Goal: Communication & Community: Answer question/provide support

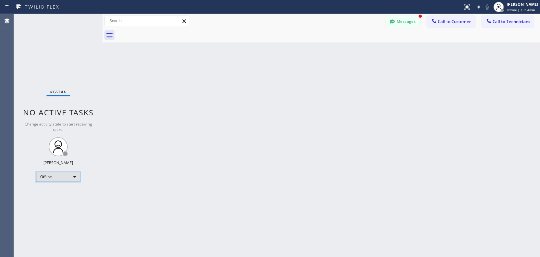
click at [62, 176] on div "Offline" at bounding box center [58, 176] width 44 height 10
click at [58, 193] on li "Available" at bounding box center [57, 193] width 43 height 8
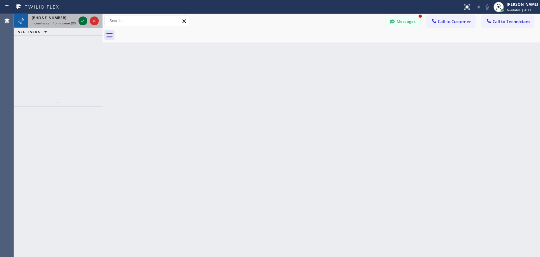
click at [80, 18] on icon at bounding box center [83, 21] width 8 height 8
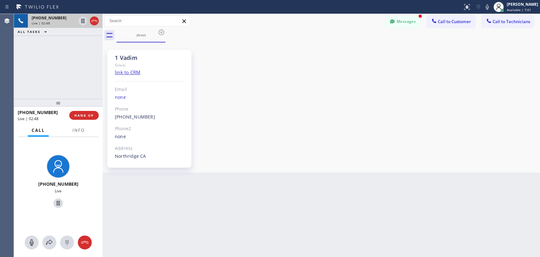
click at [470, 68] on div "1 Vadim Since: link to CRM Email none Phone (818) 309-0098 Outbound call Techni…" at bounding box center [321, 107] width 434 height 127
click at [87, 117] on span "HANG UP" at bounding box center [83, 115] width 19 height 4
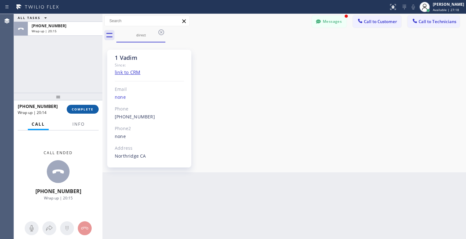
click at [81, 109] on span "COMPLETE" at bounding box center [83, 109] width 22 height 4
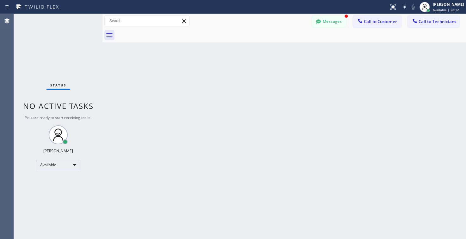
click at [407, 85] on div "Back to Dashboard Change Sender ID Customers Technicians AT Angela Tang 08/15 0…" at bounding box center [284, 126] width 364 height 225
click at [335, 23] on button "Messages" at bounding box center [329, 21] width 35 height 12
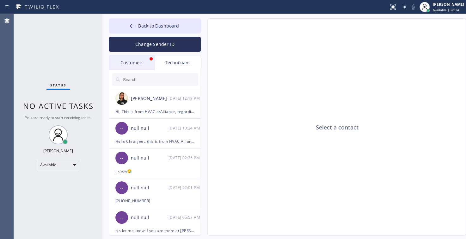
click at [126, 61] on div "Customers" at bounding box center [132, 62] width 46 height 15
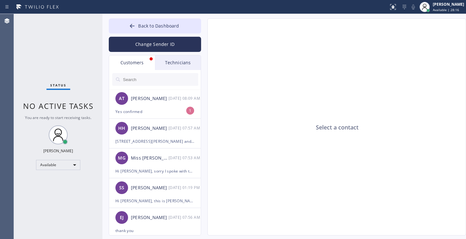
drag, startPoint x: 150, startPoint y: 107, endPoint x: 145, endPoint y: 84, distance: 23.3
click at [151, 107] on div "AT Angela Tang 08/15 08:09 AM" at bounding box center [155, 98] width 92 height 19
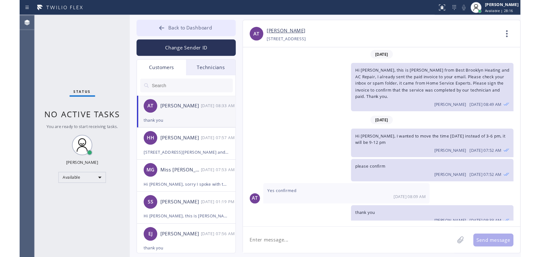
scroll to position [1, 0]
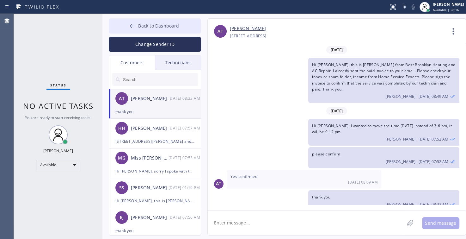
click at [146, 27] on span "Back to Dashboard" at bounding box center [158, 26] width 41 height 6
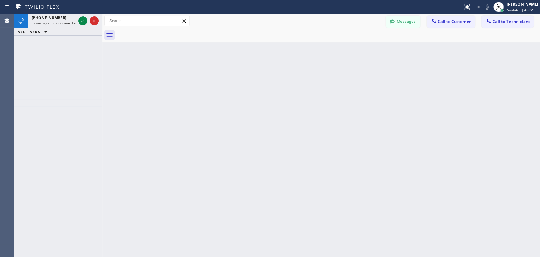
scroll to position [0, 0]
click at [497, 23] on span "Call to Technicians" at bounding box center [512, 22] width 38 height 6
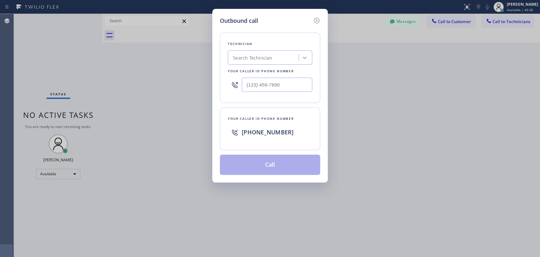
click at [263, 54] on div "Search Technician" at bounding box center [252, 57] width 39 height 7
type input "vadi"
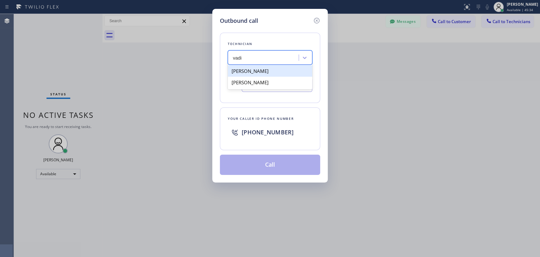
click at [264, 73] on div "Vadim Kartunov" at bounding box center [270, 70] width 84 height 11
type input "(818) 309-0098"
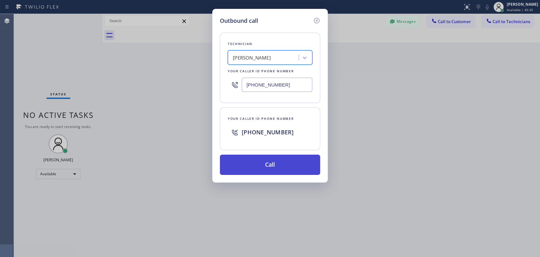
click at [300, 166] on button "Call" at bounding box center [270, 164] width 100 height 20
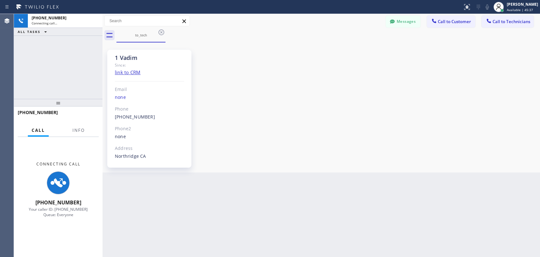
click at [463, 112] on div "1 Vadim Since: link to CRM Email none Phone (818) 309-0098 Outbound call Techni…" at bounding box center [321, 107] width 434 height 127
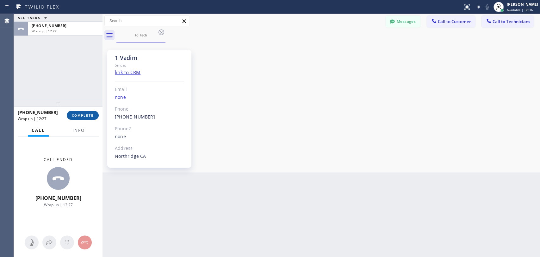
click at [84, 117] on button "COMPLETE" at bounding box center [83, 115] width 32 height 9
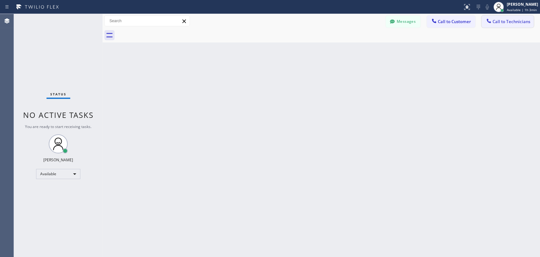
click at [494, 22] on span "Call to Technicians" at bounding box center [512, 22] width 38 height 6
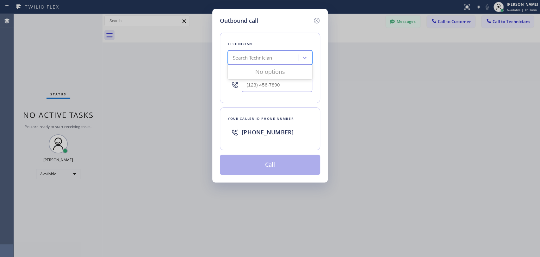
click at [245, 61] on div "Search Technician" at bounding box center [252, 57] width 39 height 7
type input "arm"
click at [271, 70] on div "Armen Gevorgyan" at bounding box center [270, 70] width 84 height 11
type input "(818) 302-5971"
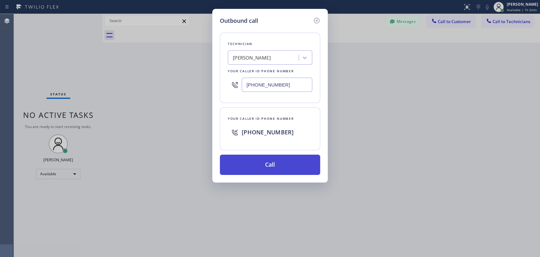
click at [263, 164] on button "Call" at bounding box center [270, 164] width 100 height 20
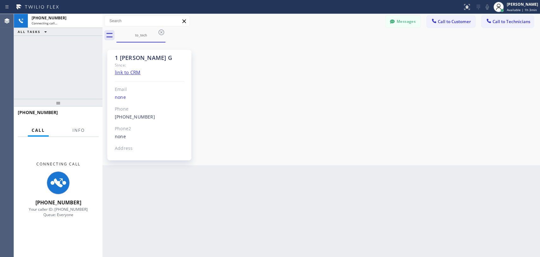
scroll to position [1193, 0]
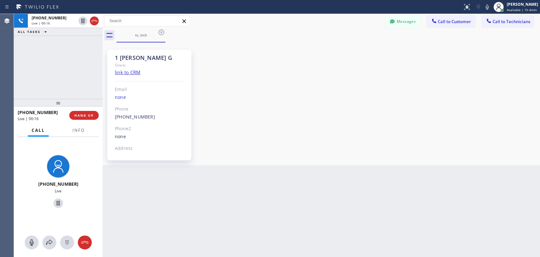
click at [456, 117] on div "1 Armen G Since: link to CRM Email none Phone (818) 302-5971 Outbound call Tech…" at bounding box center [321, 103] width 434 height 119
click at [90, 114] on span "HANG UP" at bounding box center [83, 115] width 19 height 4
click at [84, 116] on span "HANG UP" at bounding box center [83, 115] width 19 height 4
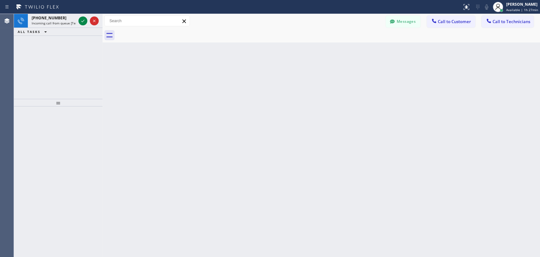
click at [494, 101] on div "Back to Dashboard Change Sender ID Customers Technicians NW Nancy Wittig 08/15 …" at bounding box center [320, 135] width 437 height 243
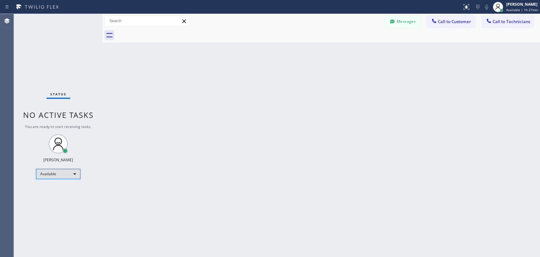
click at [59, 174] on div "Available" at bounding box center [58, 174] width 44 height 10
click at [66, 197] on li "Unavailable" at bounding box center [57, 198] width 43 height 8
drag, startPoint x: 496, startPoint y: 114, endPoint x: 475, endPoint y: 107, distance: 22.1
click at [496, 114] on div "Back to Dashboard Change Sender ID Customers Technicians NW Nancy Wittig 08/15 …" at bounding box center [320, 135] width 437 height 243
click at [74, 177] on div "Unavailable" at bounding box center [58, 176] width 44 height 10
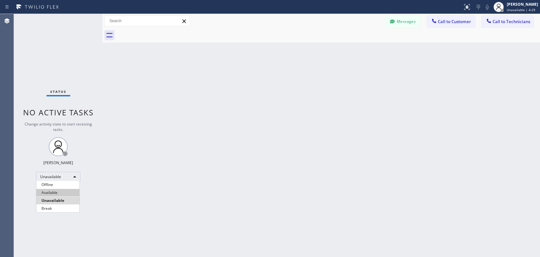
click at [64, 191] on li "Available" at bounding box center [57, 193] width 43 height 8
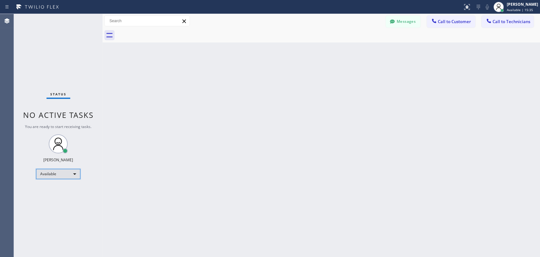
click at [61, 178] on div "Available" at bounding box center [58, 174] width 44 height 10
click at [61, 173] on div at bounding box center [270, 128] width 540 height 257
click at [61, 199] on div "Status No active tasks You are ready to start receiving tasks. Maria Taratukhin…" at bounding box center [58, 135] width 89 height 243
click at [73, 170] on div "Available" at bounding box center [58, 174] width 44 height 10
click at [60, 196] on li "Unavailable" at bounding box center [57, 198] width 43 height 8
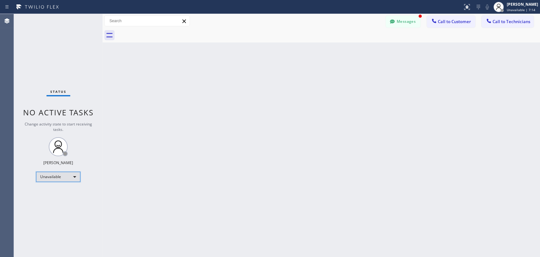
click at [56, 176] on div "Unavailable" at bounding box center [58, 176] width 44 height 10
click at [59, 192] on li "Available" at bounding box center [57, 193] width 43 height 8
click at [490, 19] on icon at bounding box center [489, 21] width 6 height 6
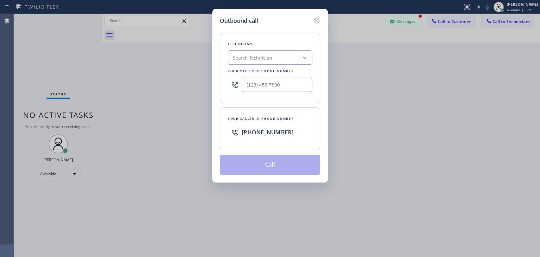
click at [249, 52] on div "Search Technician" at bounding box center [264, 57] width 69 height 11
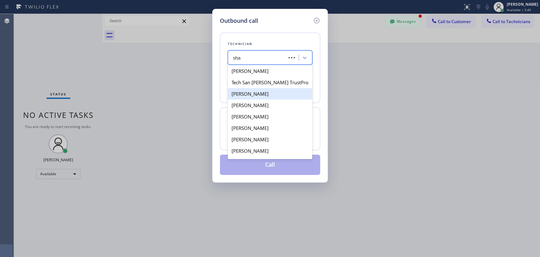
type input "sham"
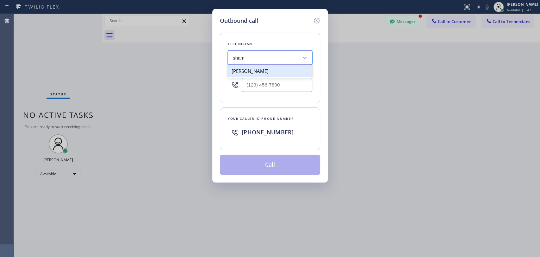
click at [285, 71] on div "Shamsuddin Esmati" at bounding box center [270, 70] width 84 height 11
type input "(916) 706-8130"
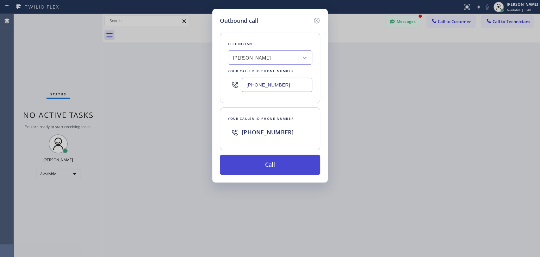
click at [266, 165] on button "Call" at bounding box center [270, 164] width 100 height 20
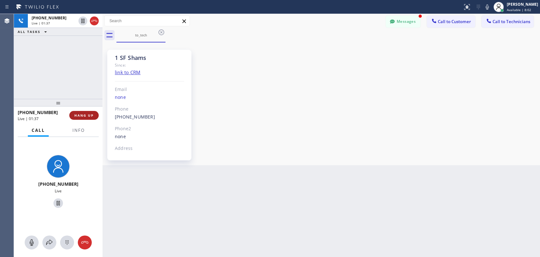
click at [90, 117] on span "HANG UP" at bounding box center [83, 115] width 19 height 4
click at [88, 115] on span "HANG UP" at bounding box center [83, 115] width 19 height 4
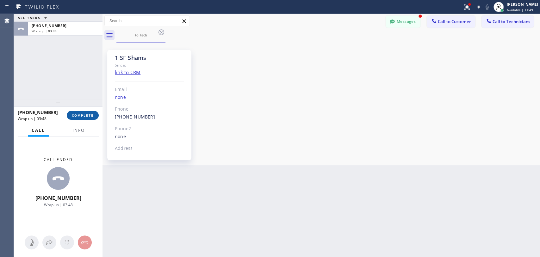
click at [75, 114] on span "COMPLETE" at bounding box center [83, 115] width 22 height 4
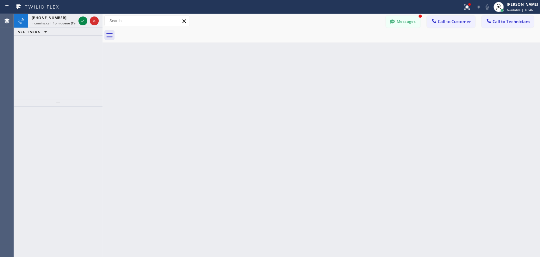
drag, startPoint x: 409, startPoint y: 25, endPoint x: 352, endPoint y: 19, distance: 57.2
click at [409, 25] on button "Messages" at bounding box center [403, 21] width 35 height 12
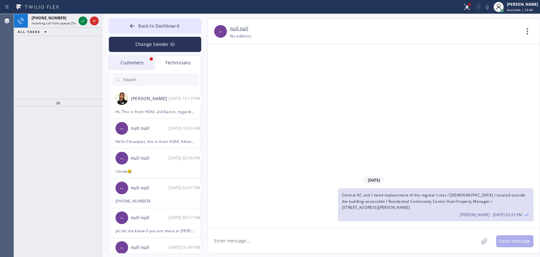
click at [156, 67] on div "Technicians" at bounding box center [178, 62] width 46 height 15
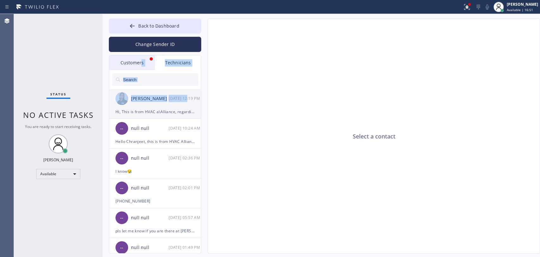
drag, startPoint x: 141, startPoint y: 65, endPoint x: 177, endPoint y: 106, distance: 54.5
click at [188, 102] on div "Customers Technicians AW Allisa Whittemore 08/15 10:12 AM Also this is Alissa t…" at bounding box center [155, 154] width 92 height 198
click at [176, 107] on div "Donatello Tiuminev 08/07 12:19 PM" at bounding box center [155, 98] width 92 height 19
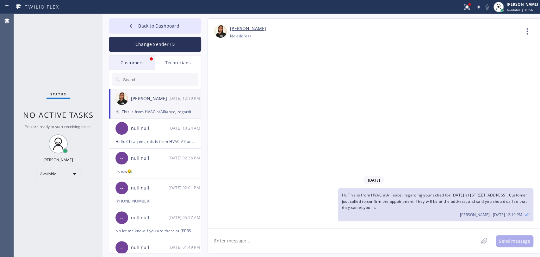
click at [134, 61] on div "Customers" at bounding box center [132, 62] width 46 height 15
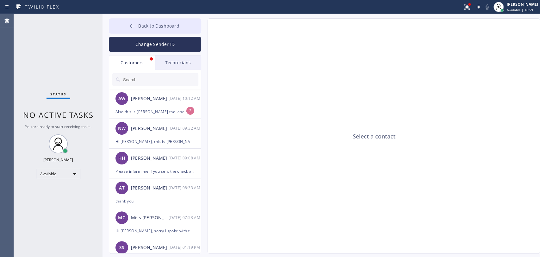
click at [166, 27] on span "Back to Dashboard" at bounding box center [158, 26] width 41 height 6
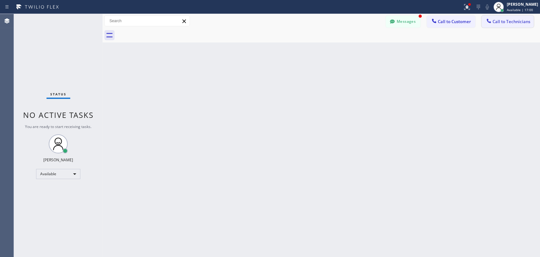
click at [490, 19] on icon at bounding box center [489, 21] width 6 height 6
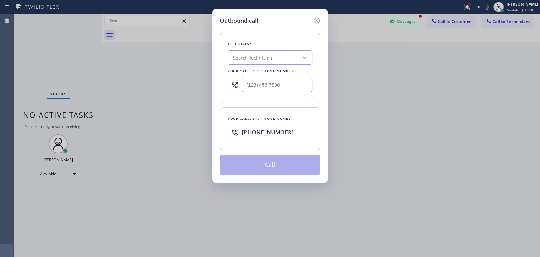
click at [263, 61] on div "Search Technician" at bounding box center [252, 57] width 39 height 7
type input "serg"
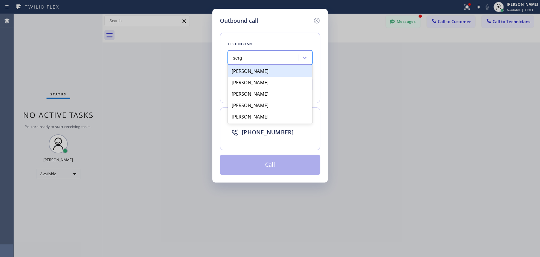
click at [263, 71] on div "[PERSON_NAME]" at bounding box center [270, 70] width 84 height 11
type input "(323) 304-1325"
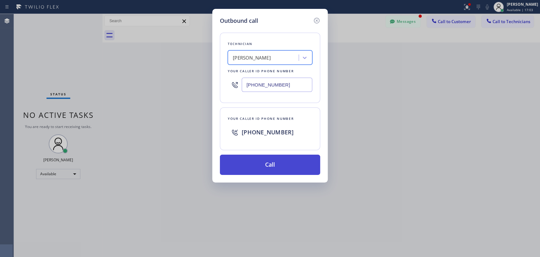
click at [268, 165] on button "Call" at bounding box center [270, 164] width 100 height 20
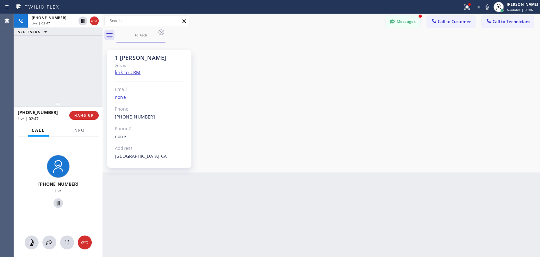
click at [85, 71] on div "+13233041325 Live | 02:47 ALL TASKS ALL TASKS ACTIVE TASKS TASKS IN WRAP UP" at bounding box center [58, 56] width 89 height 85
click at [84, 118] on button "HANG UP" at bounding box center [83, 115] width 29 height 9
click at [84, 116] on span "HANG UP" at bounding box center [83, 115] width 19 height 4
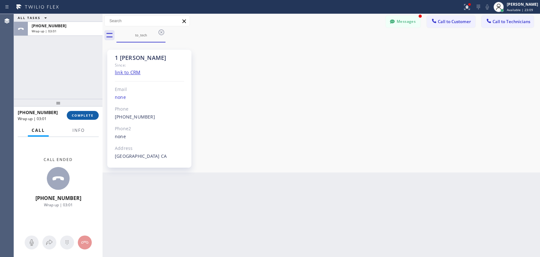
click at [88, 114] on span "COMPLETE" at bounding box center [83, 115] width 22 height 4
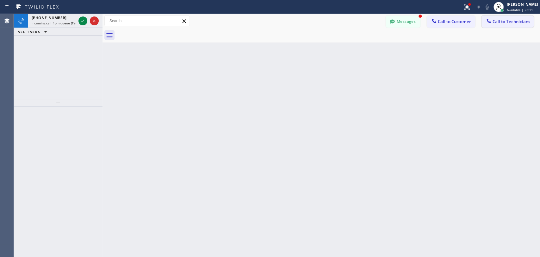
click at [513, 22] on span "Call to Technicians" at bounding box center [512, 22] width 38 height 6
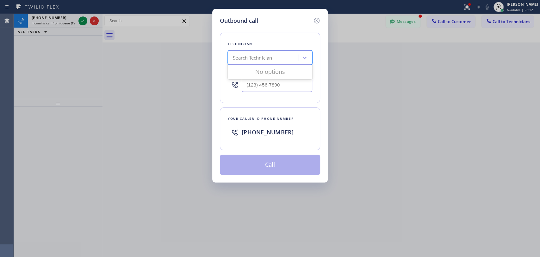
click at [266, 60] on div "Search Technician" at bounding box center [252, 57] width 39 height 7
type input "мфв"
click at [237, 61] on div "мфв" at bounding box center [264, 57] width 69 height 11
type input "vad"
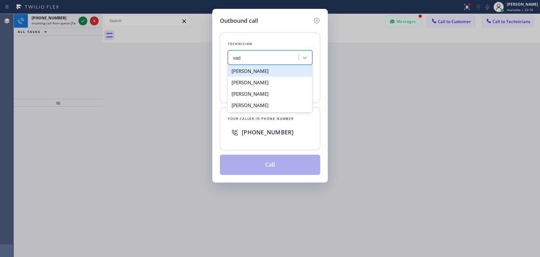
click at [263, 71] on div "Vadim Kartunov" at bounding box center [270, 70] width 84 height 11
type input "(818) 309-0098"
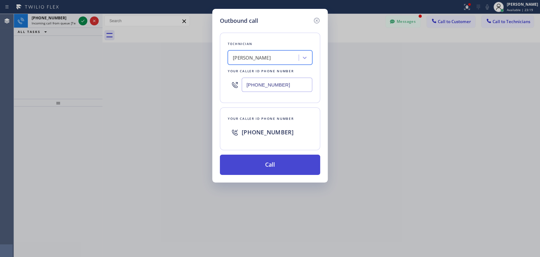
click at [288, 166] on button "Call" at bounding box center [270, 164] width 100 height 20
click at [282, 166] on button "Call" at bounding box center [270, 164] width 100 height 20
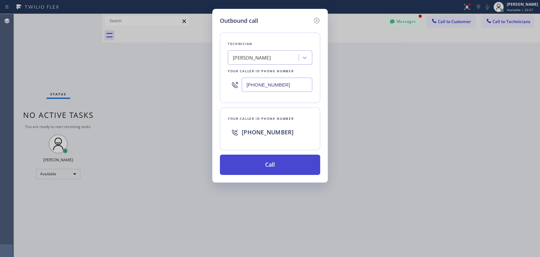
click at [266, 160] on button "Call" at bounding box center [270, 164] width 100 height 20
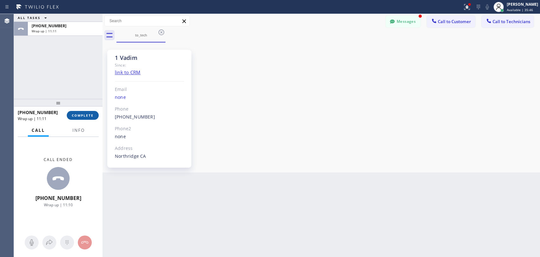
click at [80, 116] on span "COMPLETE" at bounding box center [83, 115] width 22 height 4
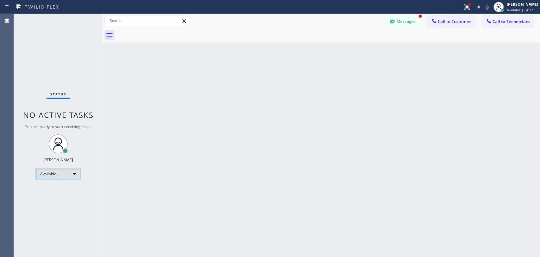
click at [63, 174] on div "Available" at bounding box center [58, 174] width 44 height 10
click at [61, 195] on li "Unavailable" at bounding box center [57, 198] width 43 height 8
click at [67, 174] on div "Unavailable" at bounding box center [58, 176] width 44 height 10
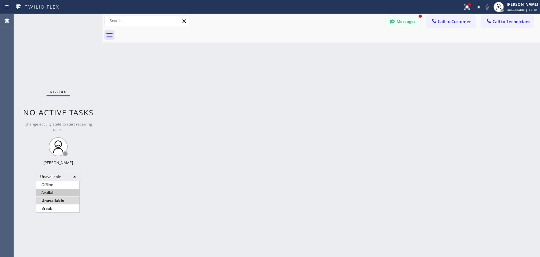
click at [58, 195] on li "Available" at bounding box center [57, 193] width 43 height 8
